Goal: Information Seeking & Learning: Learn about a topic

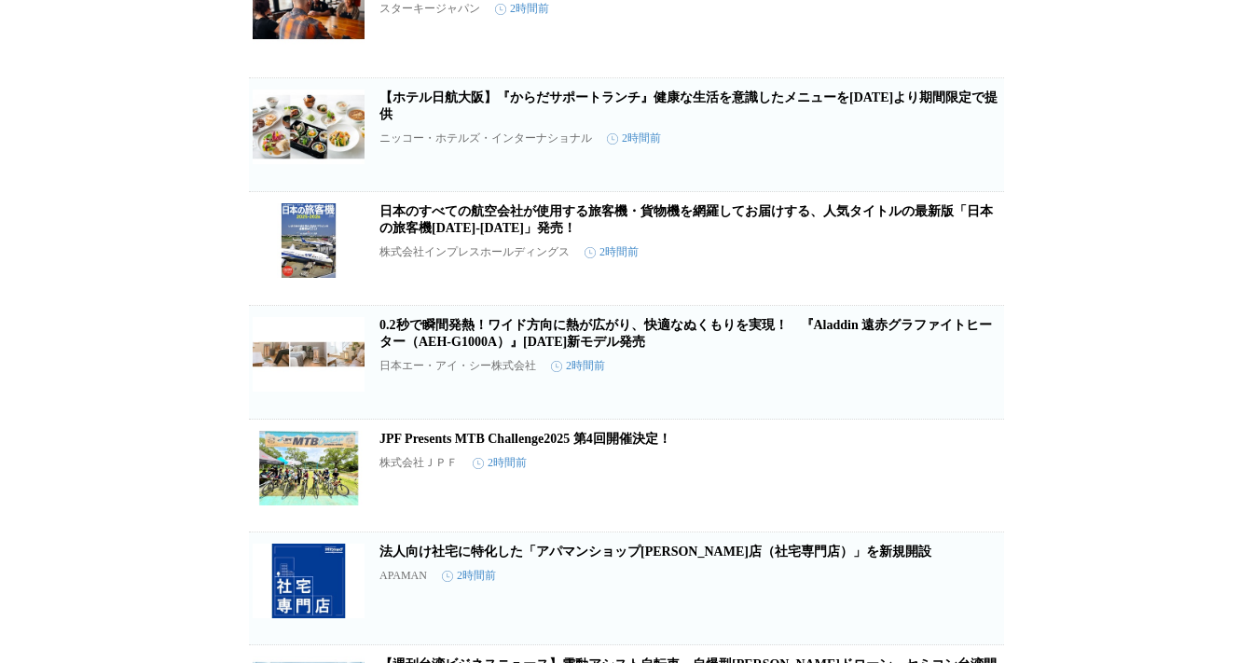
scroll to position [4784, 0]
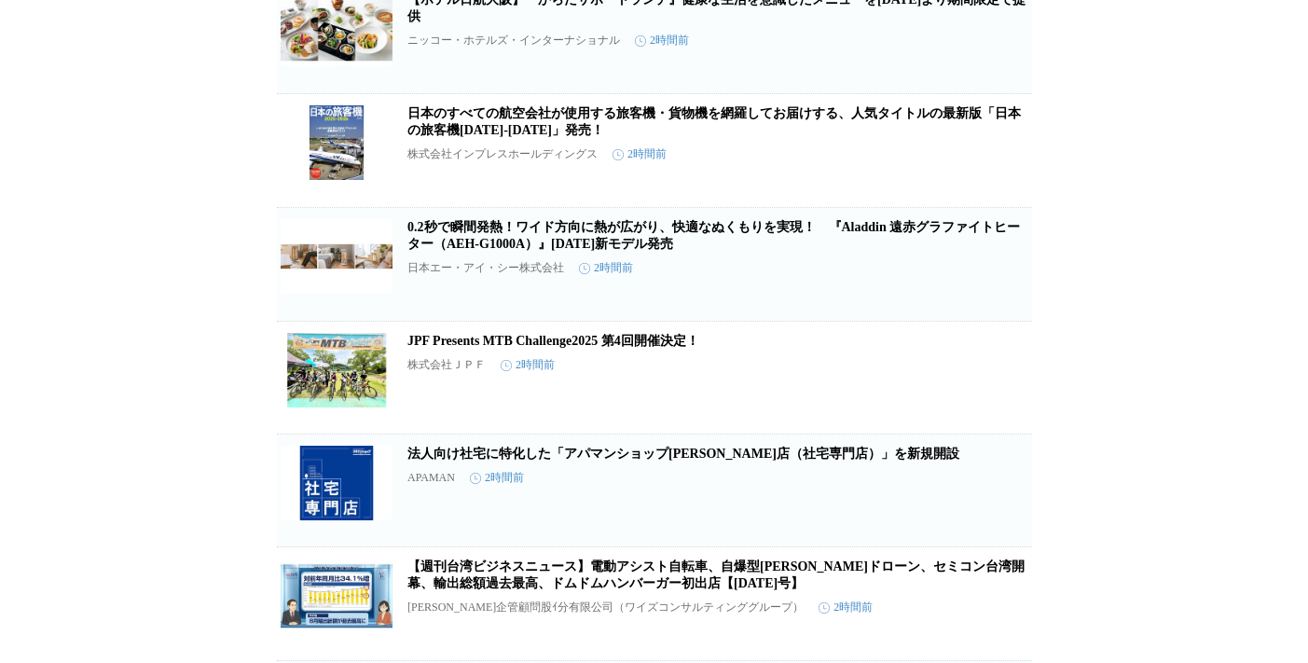
scroll to position [4498, 0]
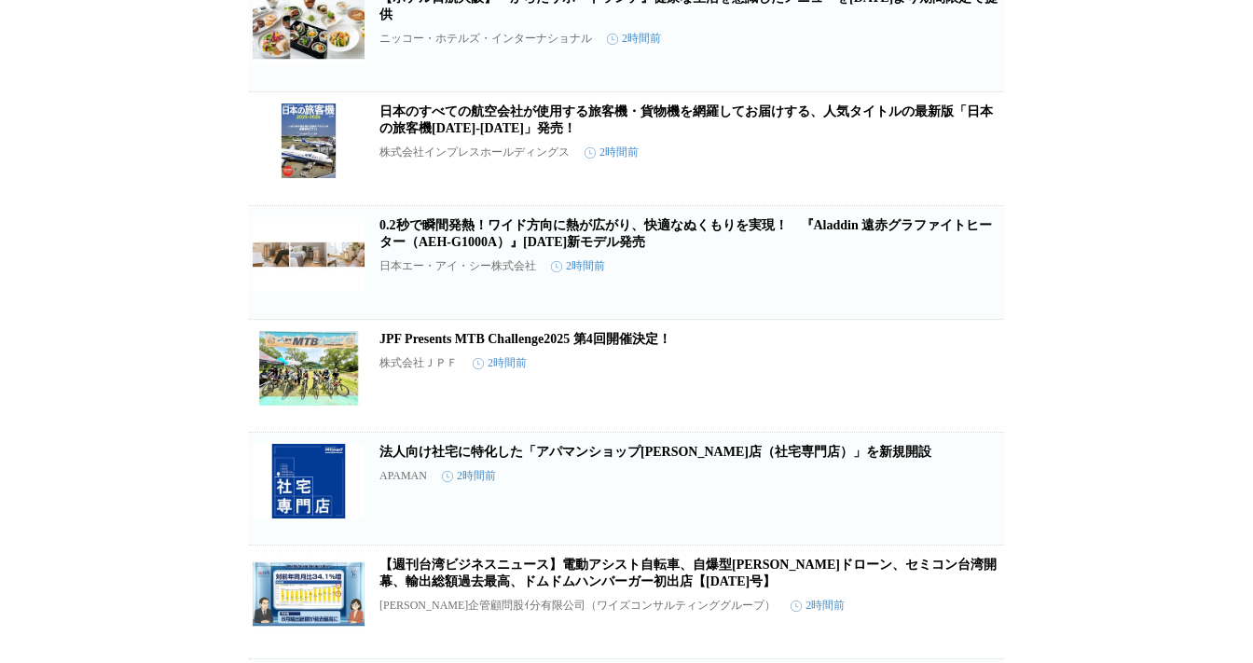
click at [527, 137] on h2 "日本のすべての航空会社が使用する旅客機・貨物機を網羅してお届けする、人気タイトルの最新版「日本の旅客機2025-2026」発売！" at bounding box center [690, 121] width 621 height 34
click at [531, 205] on article "日本のすべての航空会社が使用する旅客機・貨物機を網羅してお届けする、人気タイトルの最新版「日本の旅客機2025-2026」発売！ 株式会社インプレスホールディ…" at bounding box center [626, 148] width 755 height 113
click at [531, 135] on link "日本のすべての航空会社が使用する旅客機・貨物機を網羅してお届けする、人気タイトルの最新版「日本の旅客機2025-2026」発売！" at bounding box center [687, 119] width 614 height 31
